Goal: Task Accomplishment & Management: Manage account settings

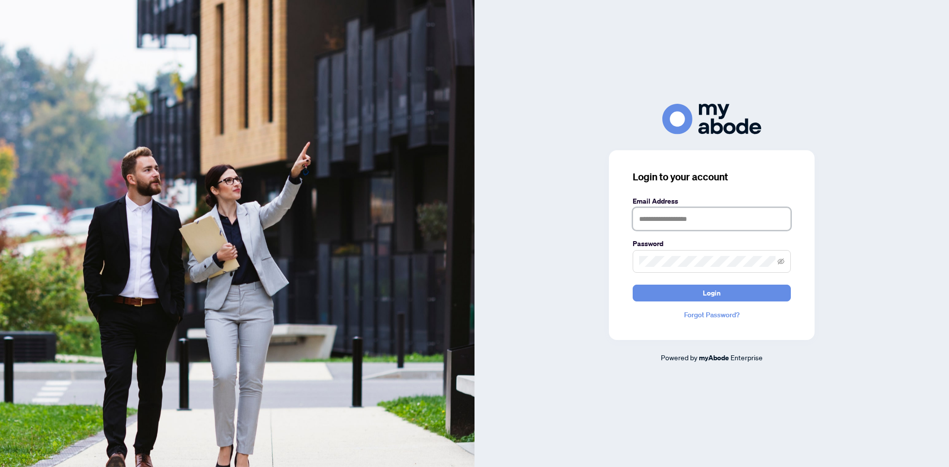
click at [691, 214] on input "text" at bounding box center [712, 219] width 158 height 23
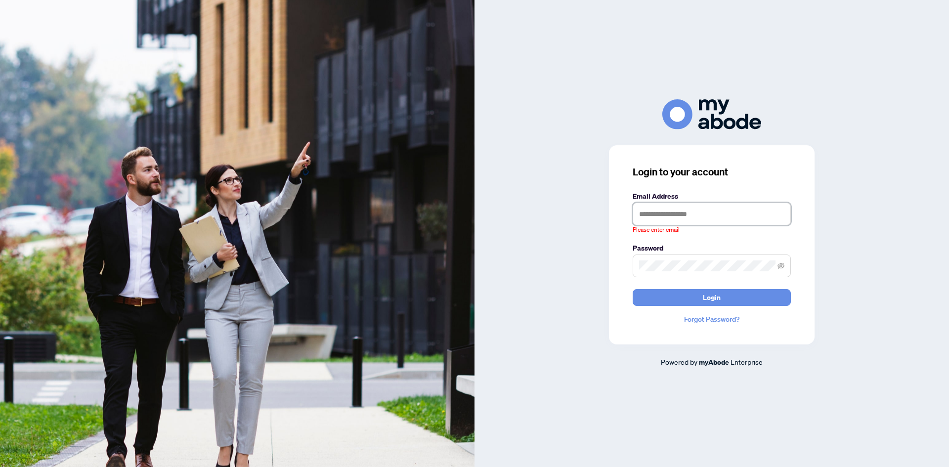
type input "**********"
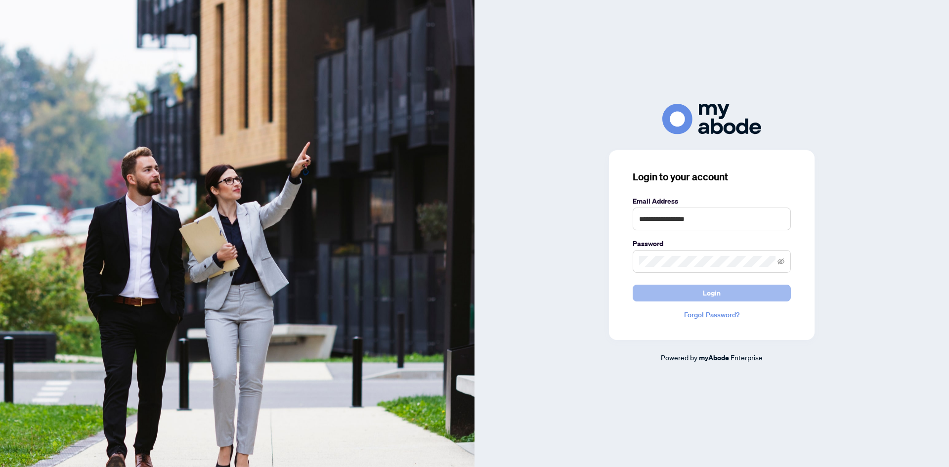
click at [697, 296] on button "Login" at bounding box center [712, 293] width 158 height 17
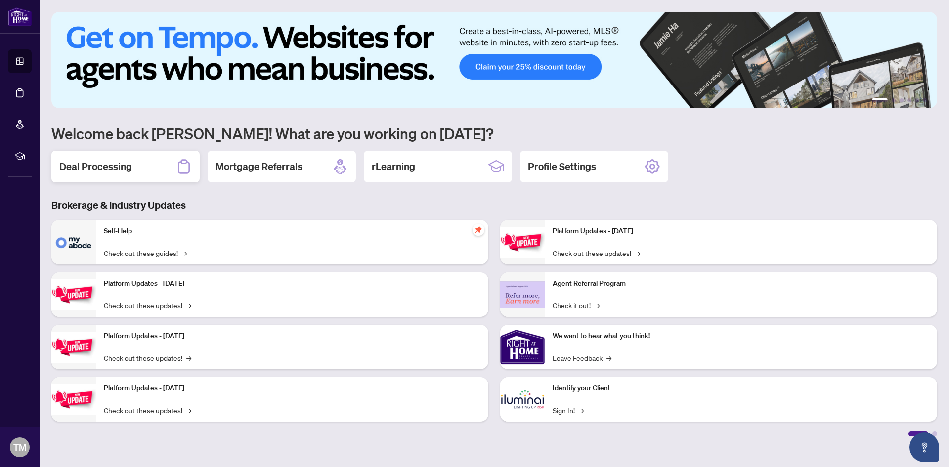
click at [134, 170] on div "Deal Processing" at bounding box center [125, 167] width 148 height 32
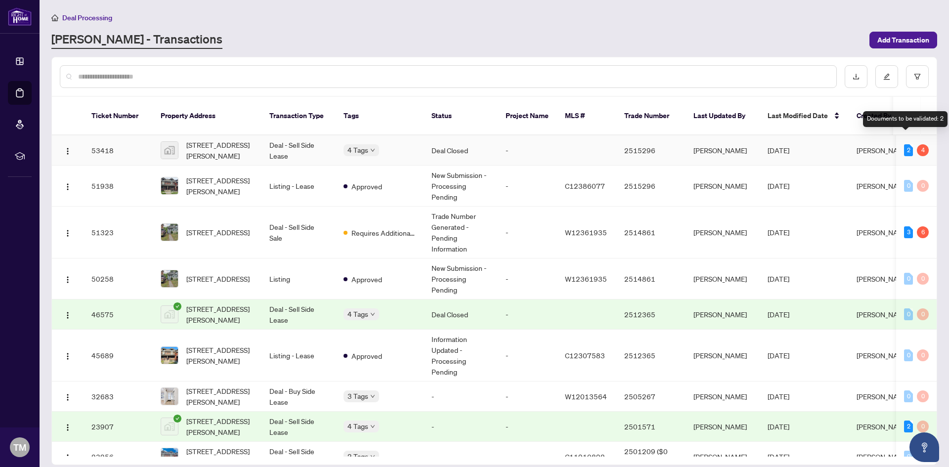
click at [904, 144] on div "2" at bounding box center [908, 150] width 9 height 12
click at [879, 146] on span "Tony Marcos" at bounding box center [882, 150] width 53 height 9
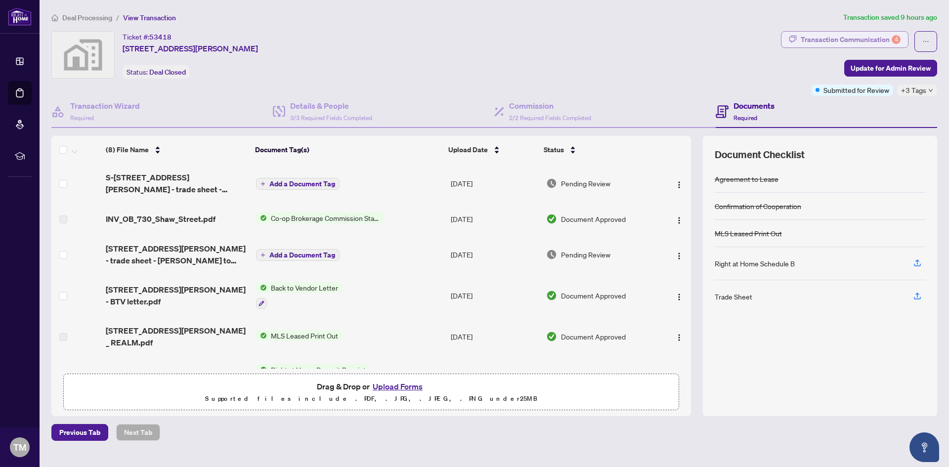
click at [854, 38] on div "Transaction Communication 4" at bounding box center [851, 40] width 100 height 16
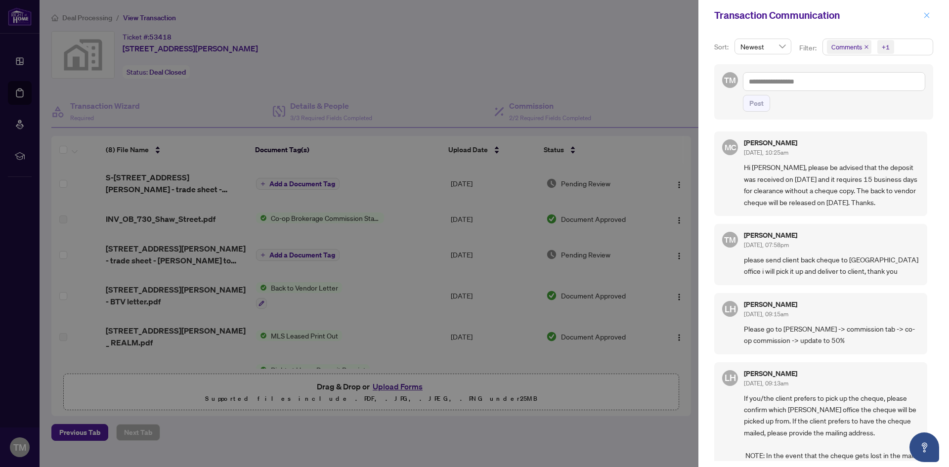
click at [926, 15] on icon "close" at bounding box center [926, 14] width 5 height 5
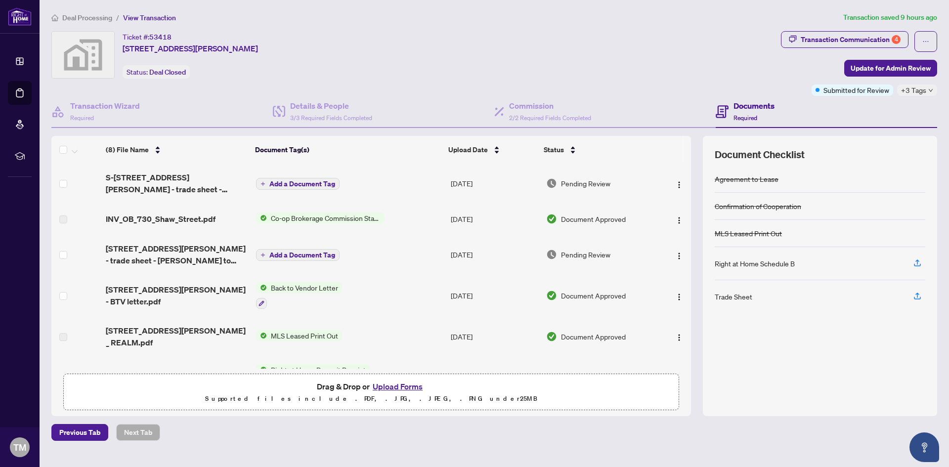
click at [290, 282] on span "Back to Vendor Letter" at bounding box center [304, 287] width 75 height 11
click at [569, 290] on span "Document Approved" at bounding box center [593, 295] width 65 height 11
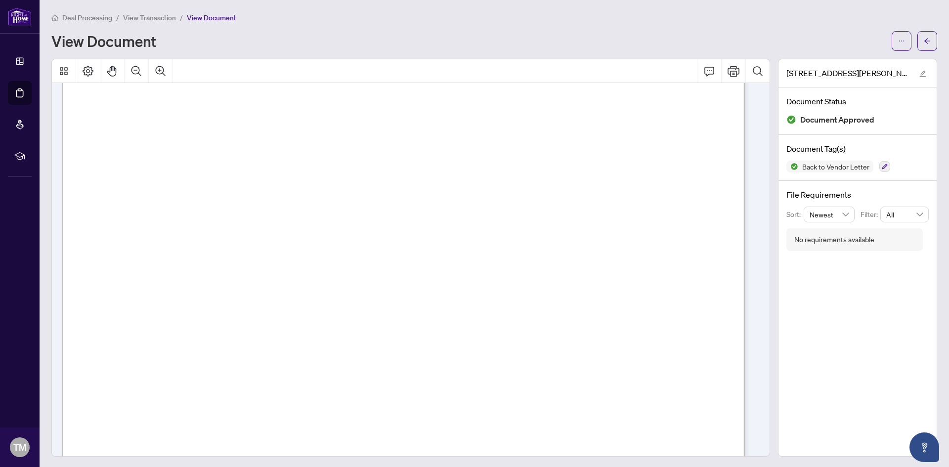
scroll to position [99, 0]
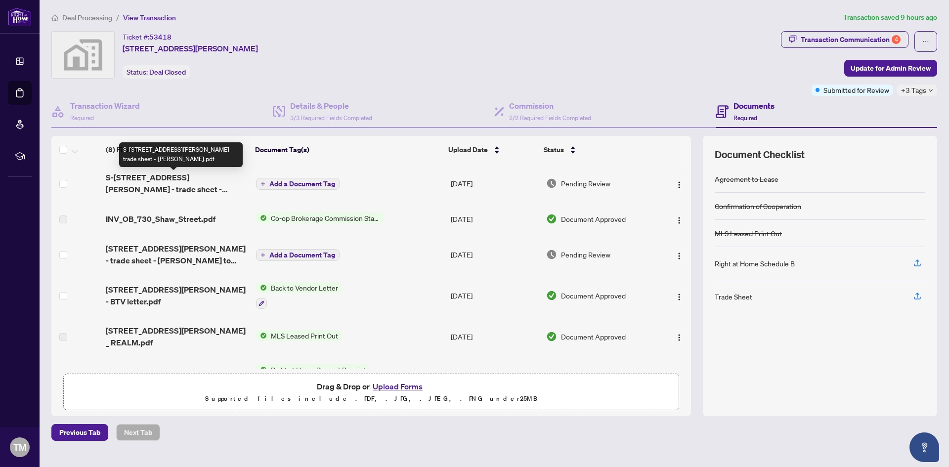
click at [220, 179] on span "S-730 Shaw St - trade sheet - Tony.pdf" at bounding box center [177, 183] width 142 height 24
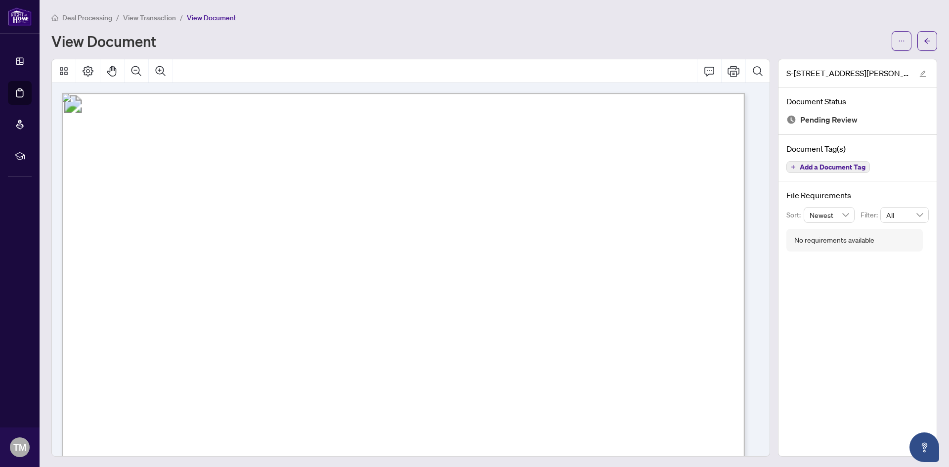
scroll to position [530, 0]
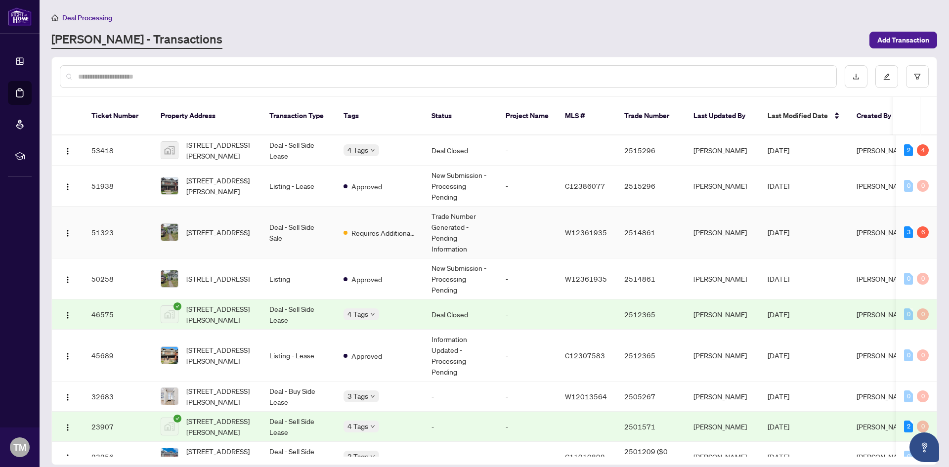
click at [225, 227] on span "9 Forty First St, Toronto, Ontario M8W 3N4, Canada" at bounding box center [217, 232] width 63 height 11
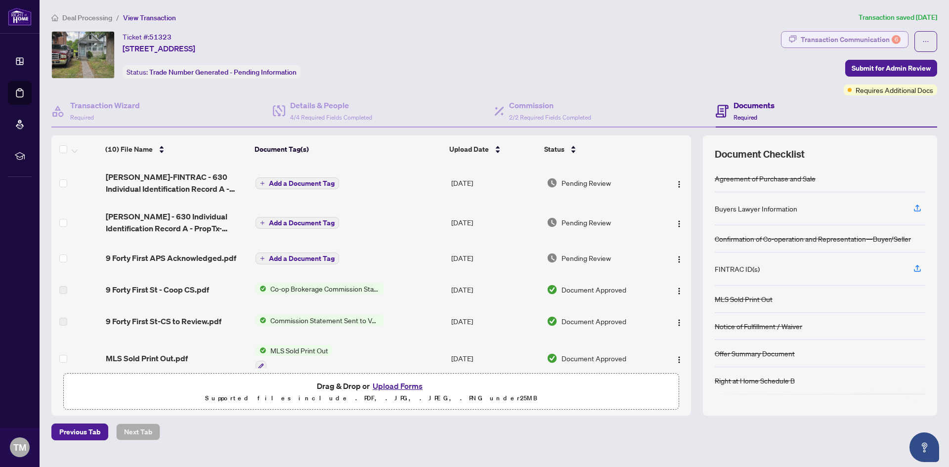
click at [866, 38] on div "Transaction Communication 6" at bounding box center [851, 40] width 100 height 16
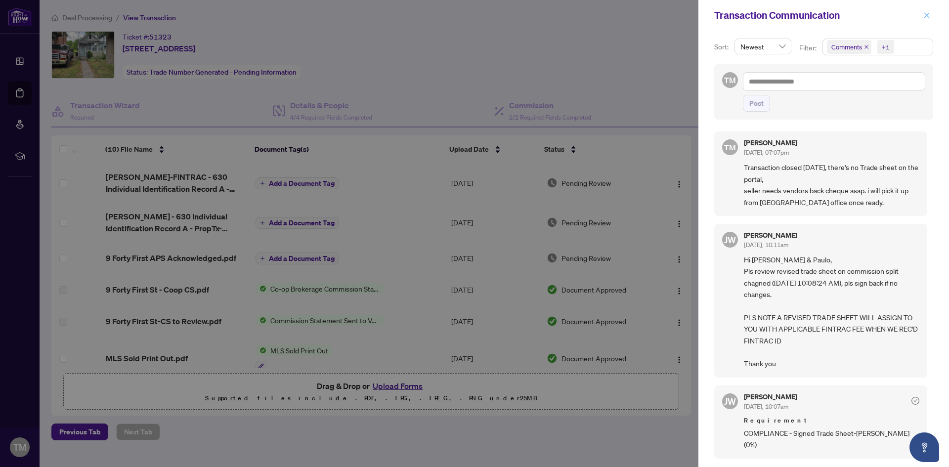
click at [929, 17] on icon "close" at bounding box center [926, 15] width 7 height 7
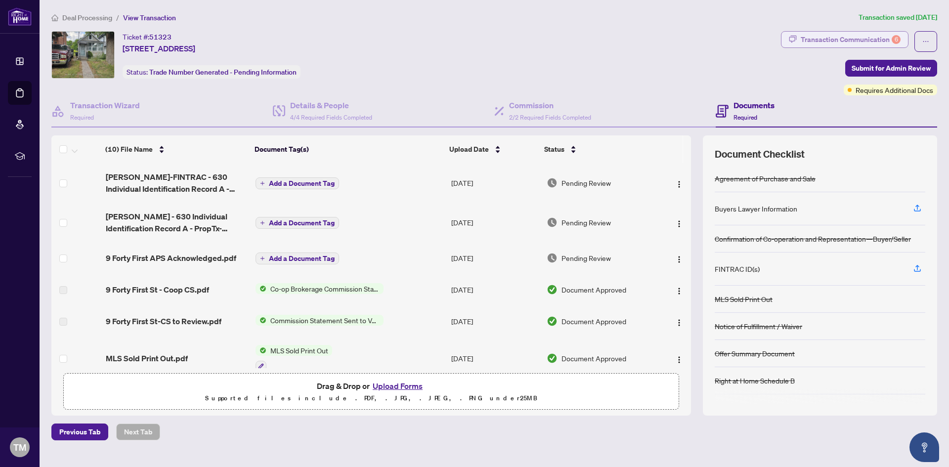
click at [836, 37] on div "Transaction Communication 6" at bounding box center [851, 40] width 100 height 16
